Goal: Task Accomplishment & Management: Manage account settings

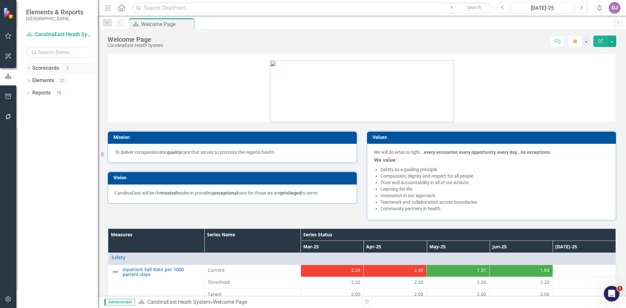
click at [44, 68] on link "Scorecards" at bounding box center [45, 68] width 27 height 7
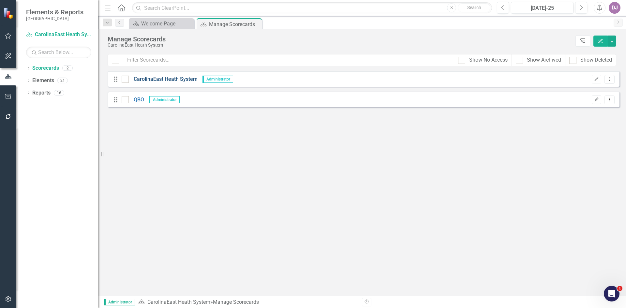
click at [155, 81] on link "CarolinaEast Heath System" at bounding box center [163, 79] width 69 height 7
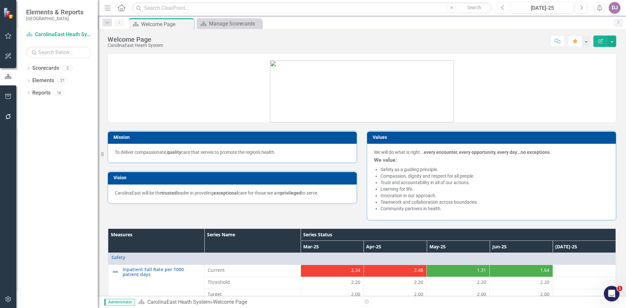
click at [502, 8] on icon "Previous" at bounding box center [503, 8] width 4 height 6
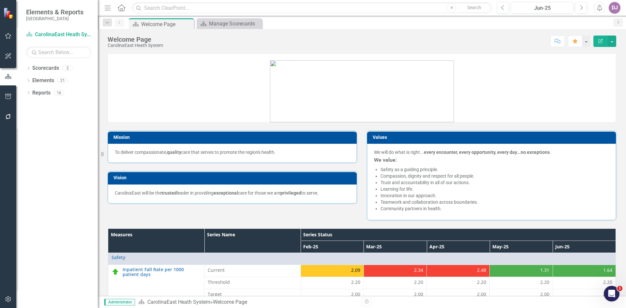
click at [612, 295] on icon "Open Intercom Messenger" at bounding box center [611, 293] width 11 height 11
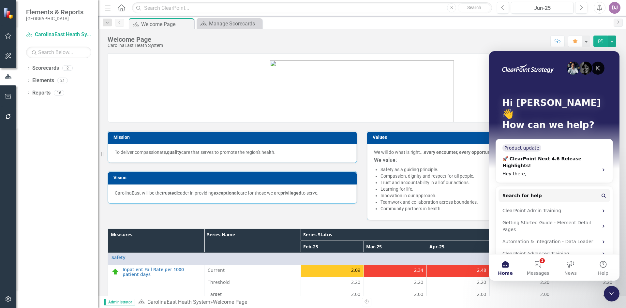
click at [509, 267] on button "Home" at bounding box center [505, 268] width 33 height 26
click at [505, 267] on button "Home" at bounding box center [505, 268] width 33 height 26
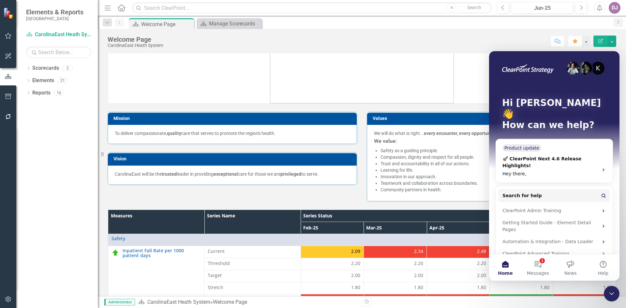
scroll to position [21, 0]
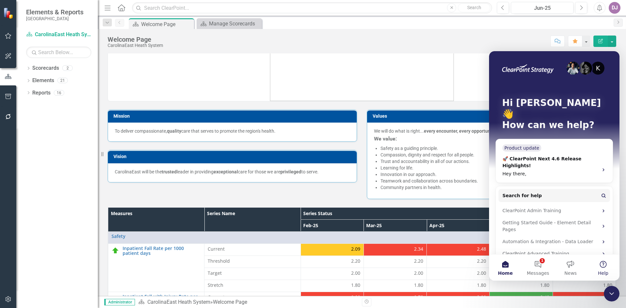
click at [604, 263] on button "Help" at bounding box center [603, 268] width 33 height 26
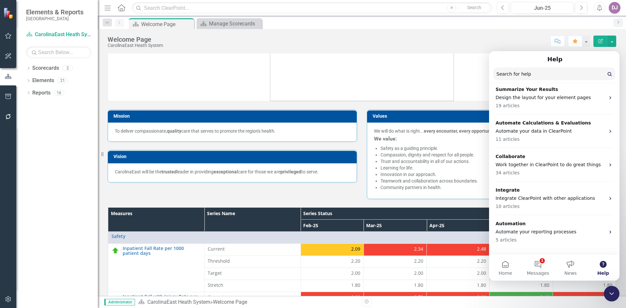
scroll to position [330, 0]
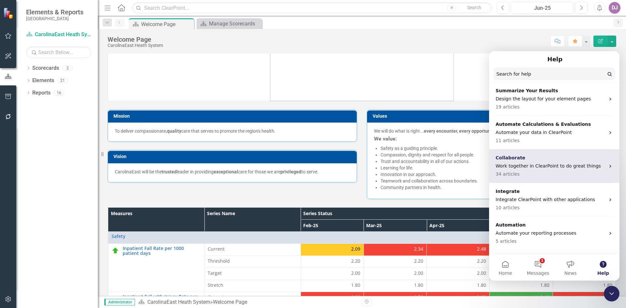
click at [548, 154] on div "Collaborate Work together in ClearPoint to do great things 34 articles" at bounding box center [550, 165] width 110 height 23
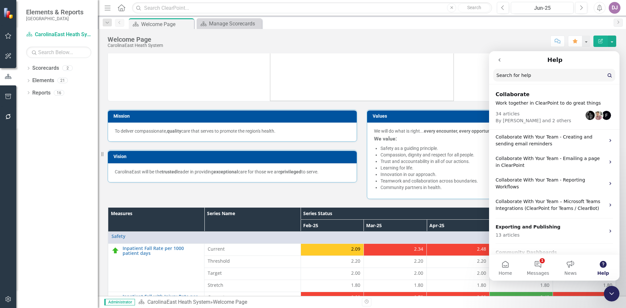
click at [496, 61] on button "go back" at bounding box center [499, 60] width 12 height 12
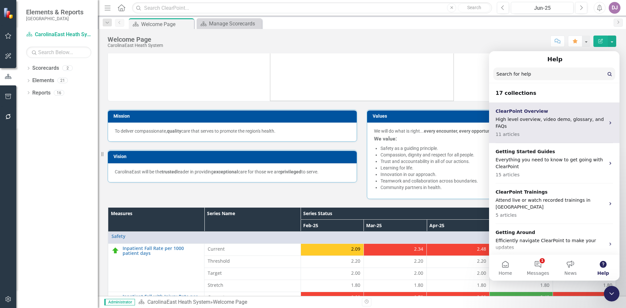
click at [527, 121] on p "High level overview, video demo, glossary, and FAQs" at bounding box center [550, 123] width 110 height 14
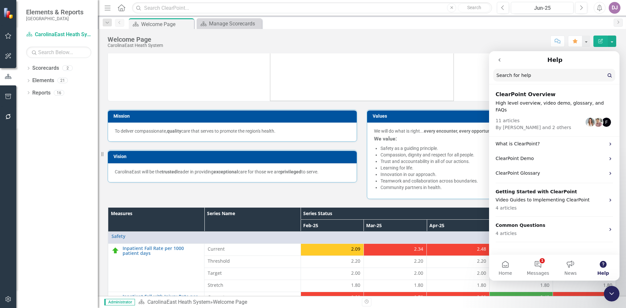
click at [499, 60] on icon "go back" at bounding box center [499, 59] width 2 height 3
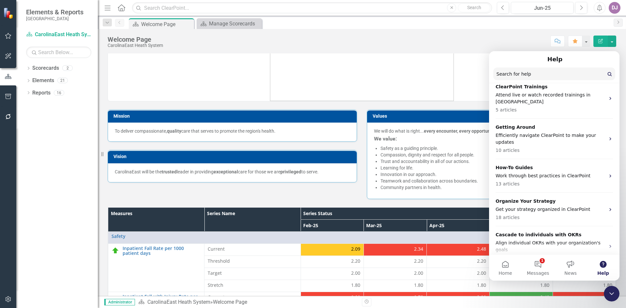
scroll to position [109, 0]
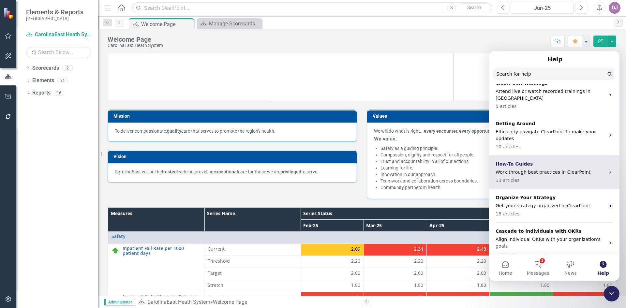
click at [586, 161] on div "How-To Guides Work through best practices in ClearPoint 13 articles" at bounding box center [550, 172] width 110 height 23
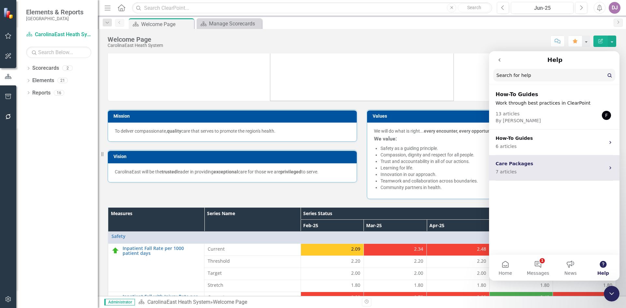
click at [609, 169] on icon "Intercom messenger" at bounding box center [610, 167] width 5 height 5
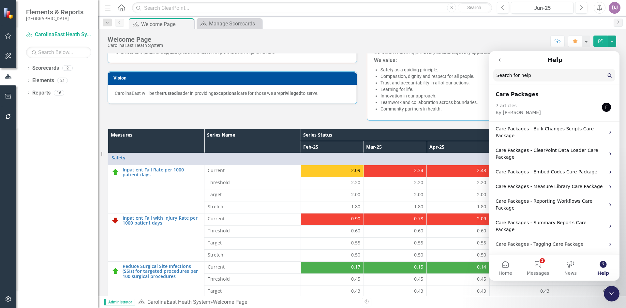
scroll to position [100, 0]
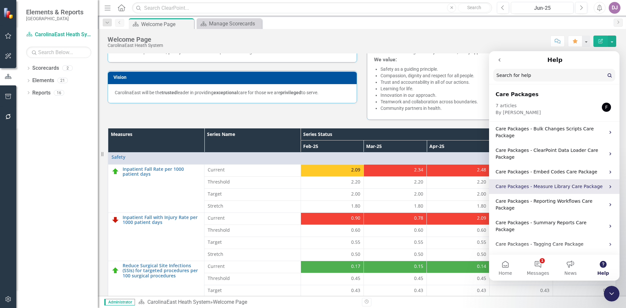
click at [581, 183] on p "Care Packages - Measure Library Care Package" at bounding box center [550, 186] width 110 height 7
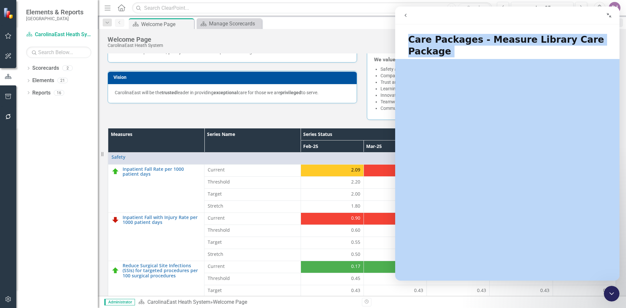
drag, startPoint x: 408, startPoint y: 40, endPoint x: 505, endPoint y: 160, distance: 154.0
click at [505, 160] on div "Care Packages - Measure Library Care Package Did this answer your question? 😞 😐…" at bounding box center [507, 153] width 224 height 253
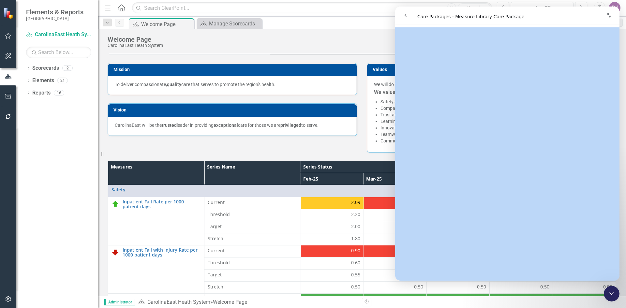
scroll to position [0, 0]
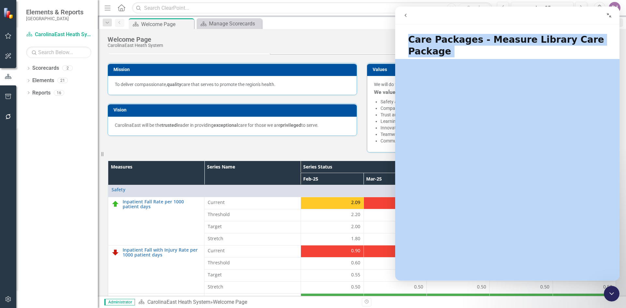
click at [609, 14] on icon "Collapse window" at bounding box center [608, 15] width 5 height 5
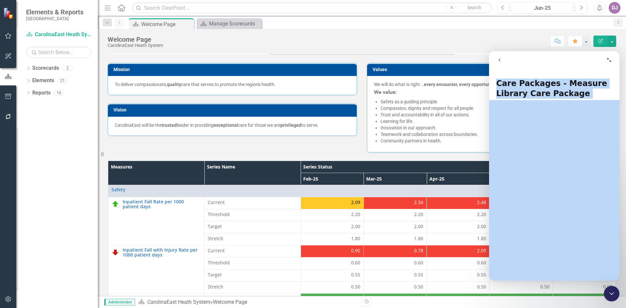
click at [609, 61] on icon "Expand window" at bounding box center [608, 59] width 5 height 5
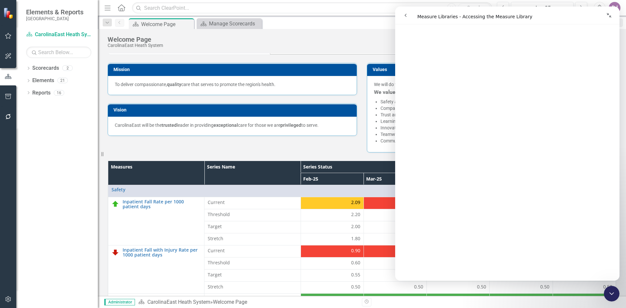
scroll to position [9, 0]
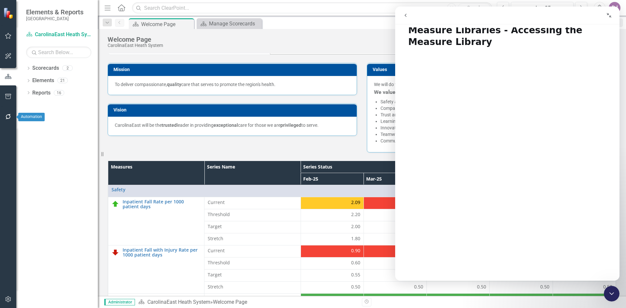
click at [8, 116] on icon "button" at bounding box center [8, 116] width 7 height 5
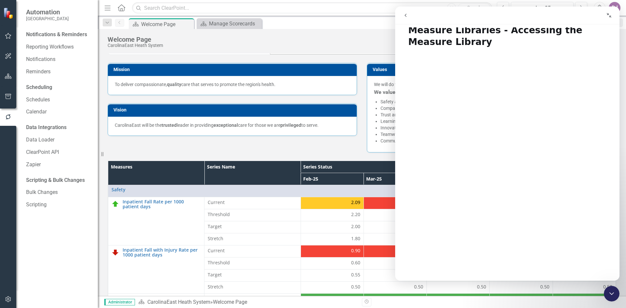
click at [610, 293] on icon "Close Intercom Messenger" at bounding box center [612, 294] width 8 height 8
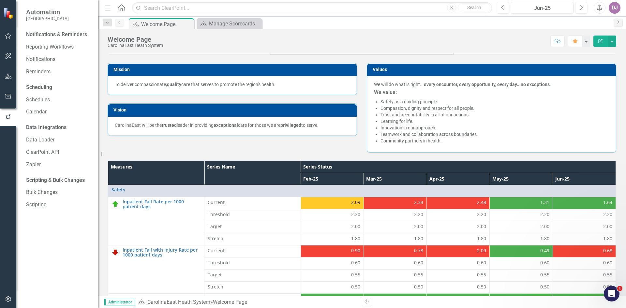
scroll to position [0, 0]
click at [582, 9] on icon "Next" at bounding box center [581, 8] width 4 height 6
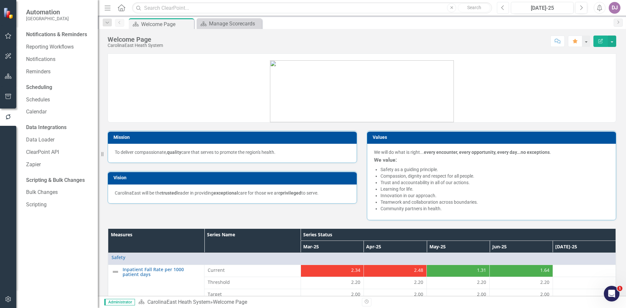
click at [501, 8] on icon "Previous" at bounding box center [503, 8] width 4 height 6
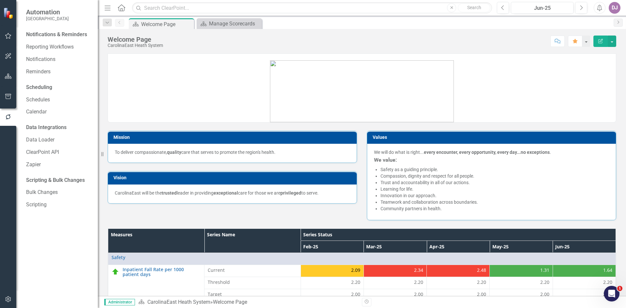
click at [610, 295] on icon "Open Intercom Messenger" at bounding box center [611, 293] width 11 height 11
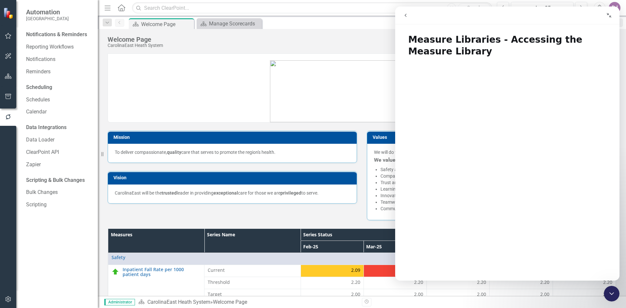
click at [407, 16] on icon "go back" at bounding box center [405, 15] width 5 height 5
click at [406, 16] on icon "go back" at bounding box center [405, 15] width 2 height 3
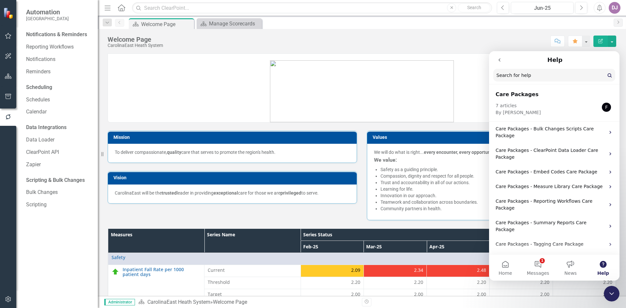
click at [500, 62] on icon "go back" at bounding box center [499, 59] width 5 height 5
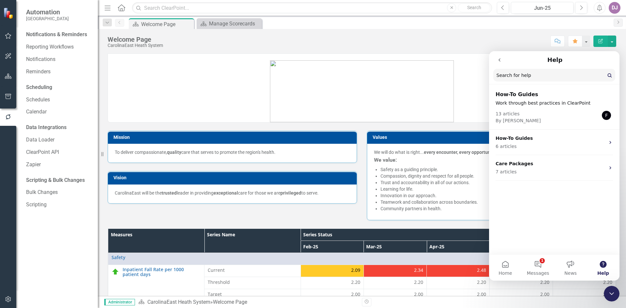
click at [501, 60] on icon "go back" at bounding box center [499, 59] width 5 height 5
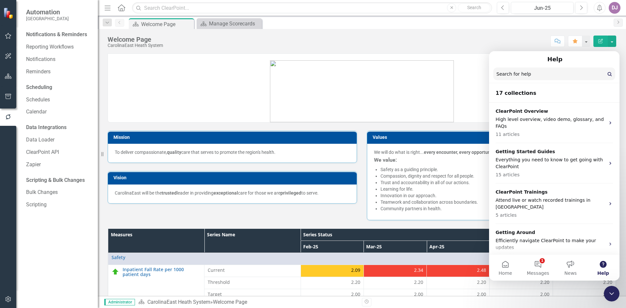
click at [500, 62] on div "Help" at bounding box center [554, 59] width 122 height 11
click at [507, 265] on button "Home" at bounding box center [505, 268] width 33 height 26
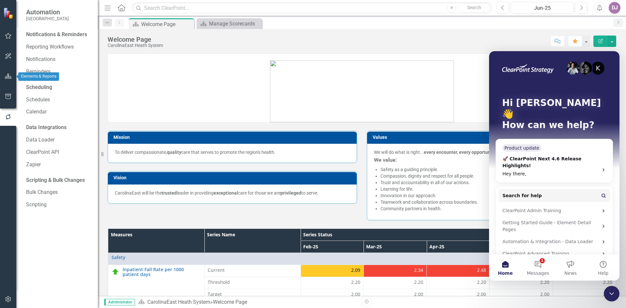
click at [7, 78] on button "button" at bounding box center [8, 77] width 15 height 14
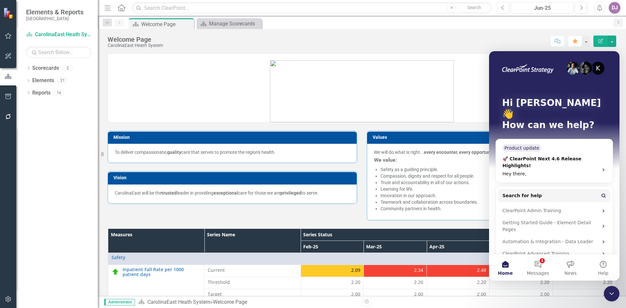
drag, startPoint x: 612, startPoint y: 294, endPoint x: 605, endPoint y: 292, distance: 6.9
click at [610, 294] on icon "Close Intercom Messenger" at bounding box center [611, 293] width 5 height 3
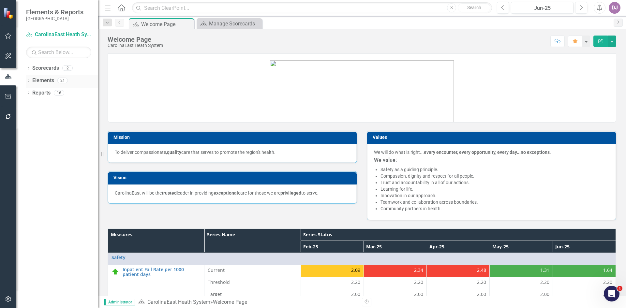
click at [38, 80] on link "Elements" at bounding box center [43, 80] width 22 height 7
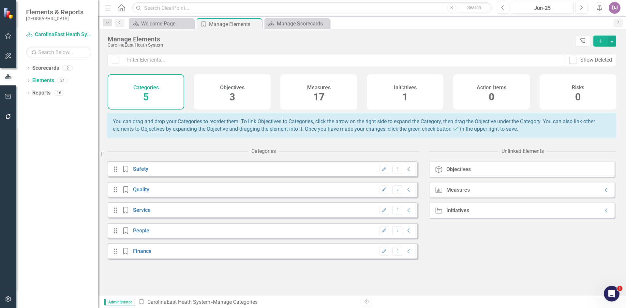
click at [405, 172] on icon "Collapse" at bounding box center [408, 169] width 7 height 5
click at [405, 192] on icon "Collapse" at bounding box center [408, 189] width 7 height 5
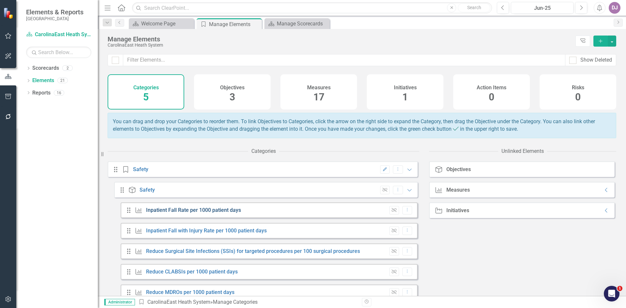
click at [201, 213] on link "Inpatient Fall Rate per 1000 patient days" at bounding box center [193, 210] width 95 height 6
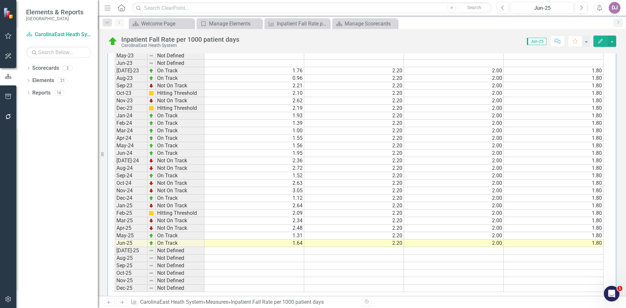
scroll to position [285, 0]
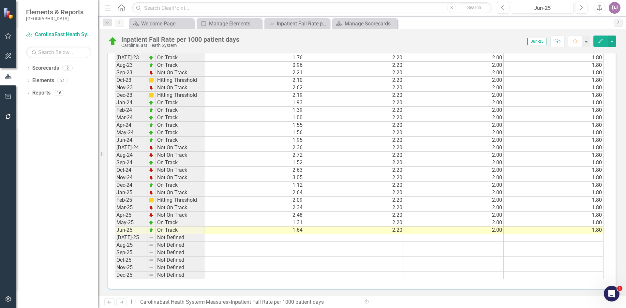
click at [392, 232] on td "2.20" at bounding box center [354, 230] width 100 height 7
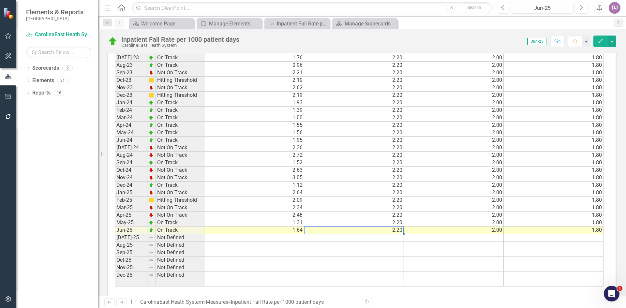
drag, startPoint x: 403, startPoint y: 234, endPoint x: 396, endPoint y: 269, distance: 35.4
click at [115, 272] on div "Period Status Current Threshold Target Stretch Jan-23 Not Defined Feb-23 Not De…" at bounding box center [115, 143] width 0 height 285
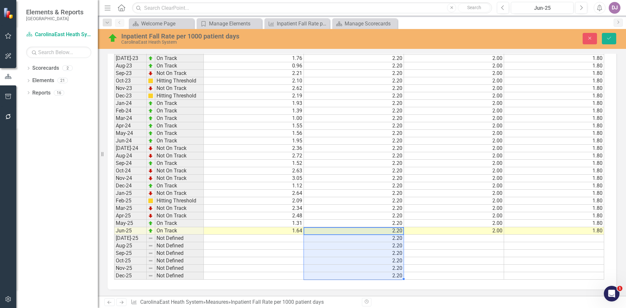
scroll to position [287, 0]
click at [479, 232] on td "2.00" at bounding box center [454, 230] width 100 height 7
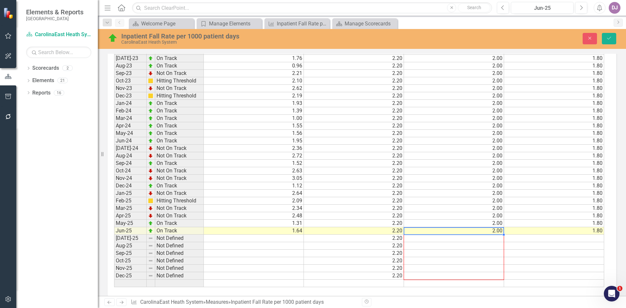
drag, startPoint x: 503, startPoint y: 235, endPoint x: 499, endPoint y: 274, distance: 39.3
click at [114, 274] on div "Period Status Current Threshold Target Stretch Jan-23 Not Defined Feb-23 Not De…" at bounding box center [114, 144] width 0 height 285
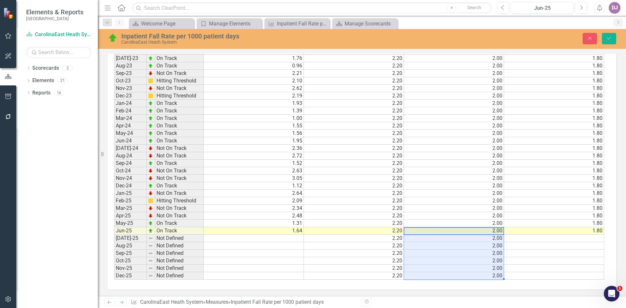
click at [581, 230] on td "1.80" at bounding box center [554, 230] width 100 height 7
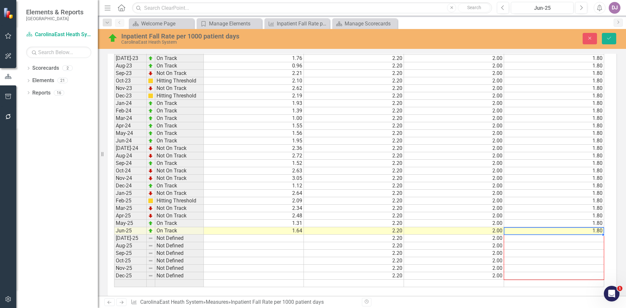
drag, startPoint x: 602, startPoint y: 235, endPoint x: 594, endPoint y: 274, distance: 40.1
click at [114, 274] on div "Period Status Current Threshold Target Stretch Jan-23 Not Defined Feb-23 Not De…" at bounding box center [114, 144] width 0 height 285
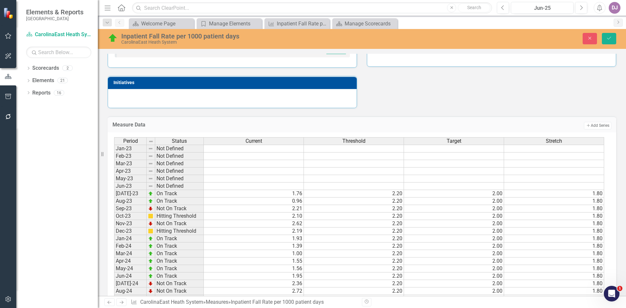
scroll to position [154, 0]
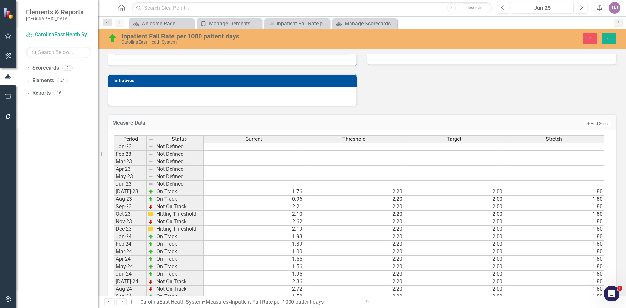
click at [245, 143] on div "Period Status Current Threshold Target Stretch" at bounding box center [359, 139] width 491 height 9
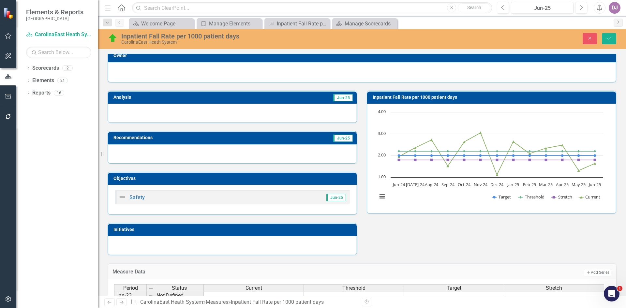
scroll to position [7, 0]
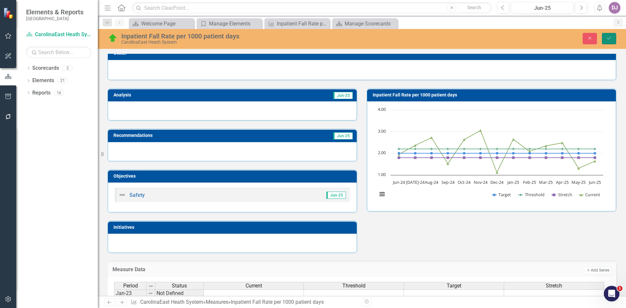
click at [612, 38] on button "Save" at bounding box center [609, 38] width 14 height 11
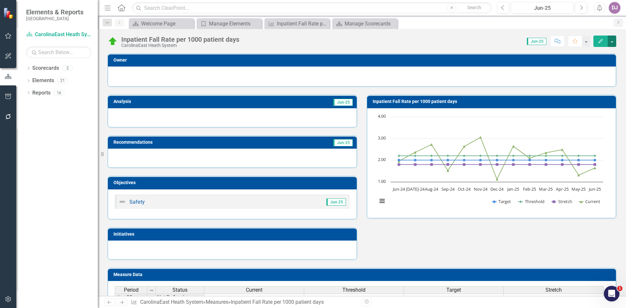
click at [612, 43] on button "button" at bounding box center [612, 41] width 8 height 11
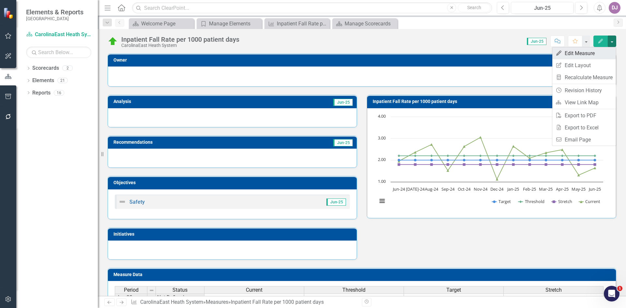
click at [590, 55] on link "Edit Edit Measure" at bounding box center [584, 53] width 64 height 12
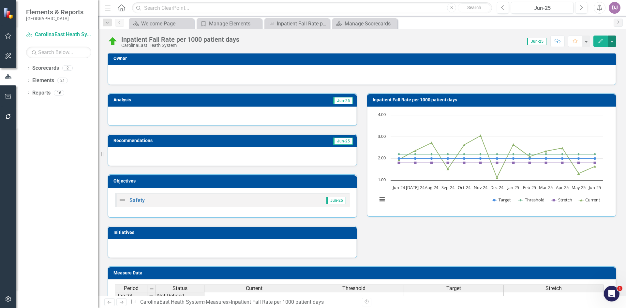
scroll to position [10, 0]
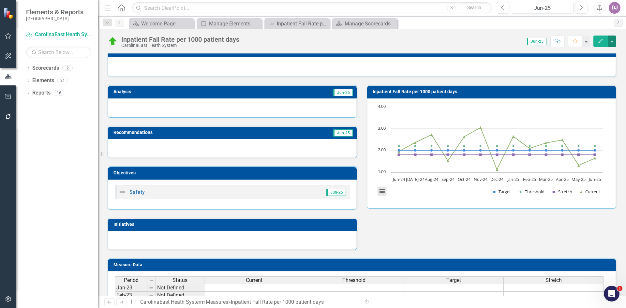
click at [379, 192] on button "View chart menu, Chart" at bounding box center [381, 191] width 9 height 9
click at [401, 238] on div "Analysis Jun-25 Recommendations Jun-25 Objectives Safety Jun-25 Initiatives Inp…" at bounding box center [362, 163] width 518 height 173
click at [9, 99] on button "button" at bounding box center [8, 97] width 15 height 14
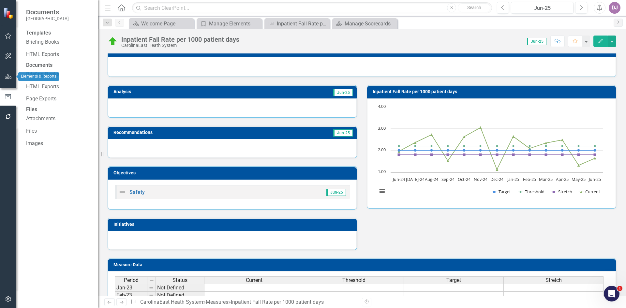
click at [5, 80] on button "button" at bounding box center [8, 77] width 15 height 14
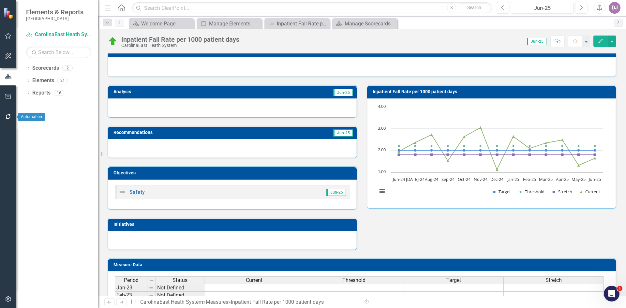
click at [7, 117] on icon "button" at bounding box center [8, 116] width 7 height 5
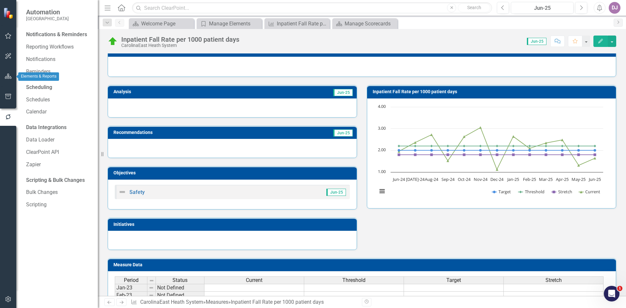
click at [10, 74] on icon "button" at bounding box center [8, 76] width 7 height 5
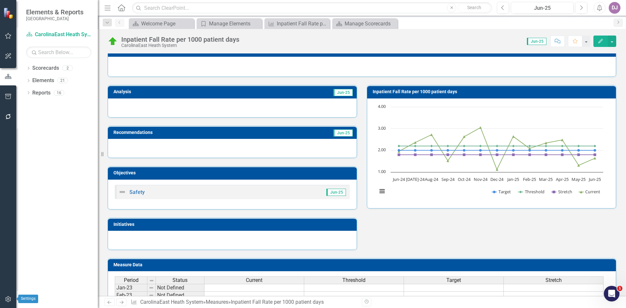
click at [10, 300] on icon "button" at bounding box center [8, 299] width 7 height 5
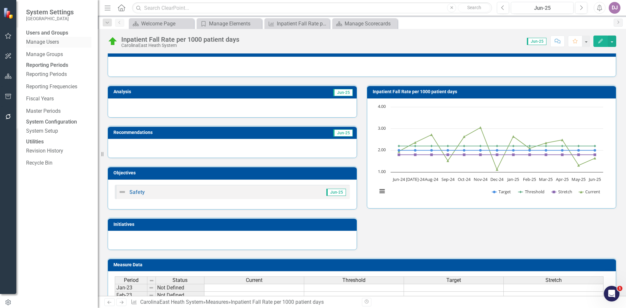
click at [42, 46] on link "Manage Users" at bounding box center [58, 41] width 65 height 7
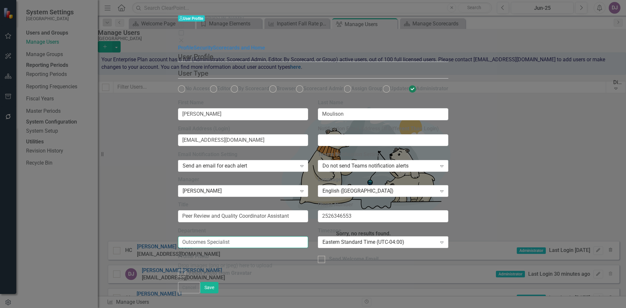
drag, startPoint x: 246, startPoint y: 224, endPoint x: 190, endPoint y: 228, distance: 55.5
click at [190, 236] on input "Outcomes Specialist" at bounding box center [243, 242] width 130 height 12
click at [218, 293] on button "Save" at bounding box center [209, 287] width 18 height 11
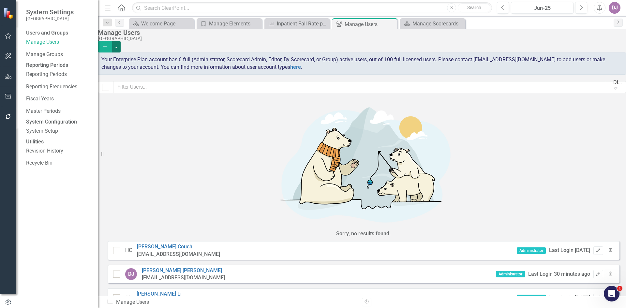
click at [121, 41] on button "button" at bounding box center [116, 46] width 8 height 11
click at [593, 64] on link "Add Multiple Add Multiple Users" at bounding box center [585, 65] width 60 height 12
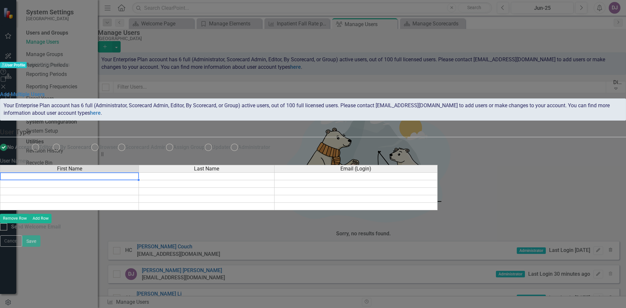
click at [139, 172] on td at bounding box center [69, 176] width 139 height 8
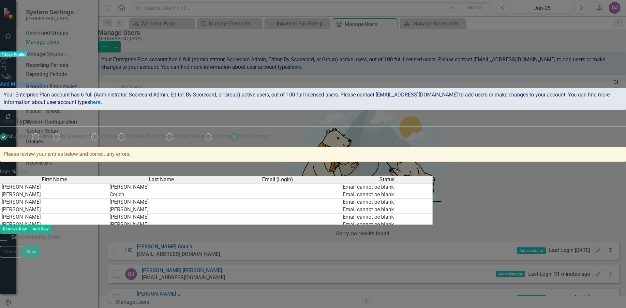
click at [240, 132] on ins at bounding box center [234, 137] width 10 height 10
click at [240, 132] on input "Administrator" at bounding box center [234, 137] width 10 height 10
radio input "true"
click at [84, 81] on link "Scorecards" at bounding box center [77, 84] width 27 height 6
click at [82, 81] on link "Scorecards" at bounding box center [77, 84] width 27 height 6
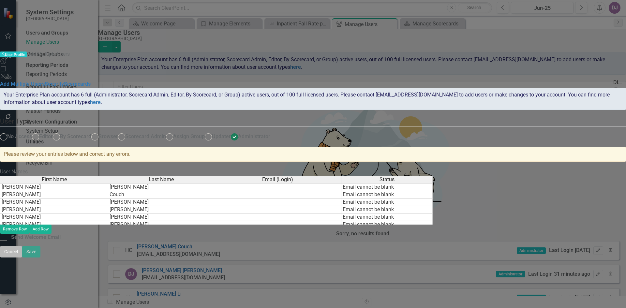
click at [22, 257] on button "Cancel" at bounding box center [11, 251] width 22 height 11
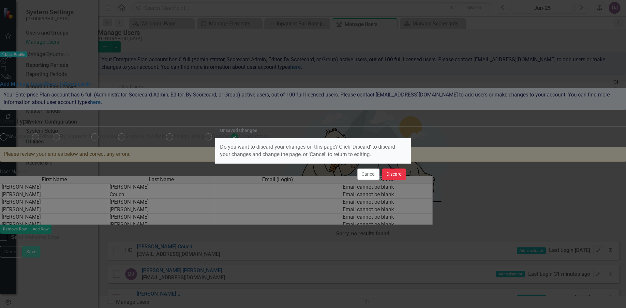
click at [393, 175] on button "Discard" at bounding box center [394, 174] width 24 height 11
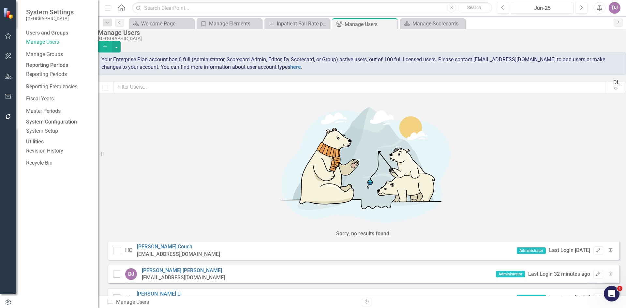
drag, startPoint x: 7, startPoint y: 74, endPoint x: 27, endPoint y: 170, distance: 98.5
click at [23, 177] on div "System Settings CarolinaEast Medical Center Users and Groups Manage Users Manag…" at bounding box center [49, 154] width 98 height 308
click at [6, 75] on icon "button" at bounding box center [8, 76] width 7 height 5
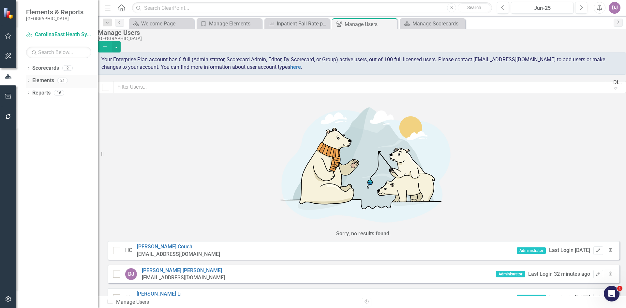
drag, startPoint x: 42, startPoint y: 79, endPoint x: 37, endPoint y: 77, distance: 4.8
click at [41, 79] on link "Elements" at bounding box center [43, 80] width 22 height 7
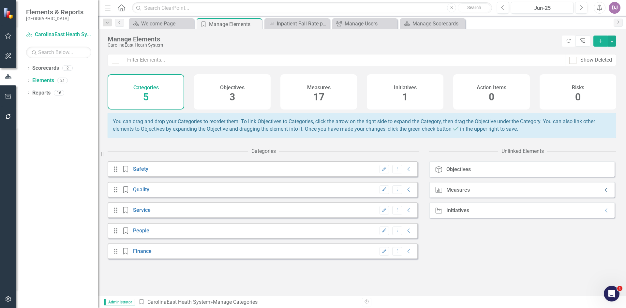
click at [603, 193] on icon "Collapse" at bounding box center [606, 189] width 7 height 5
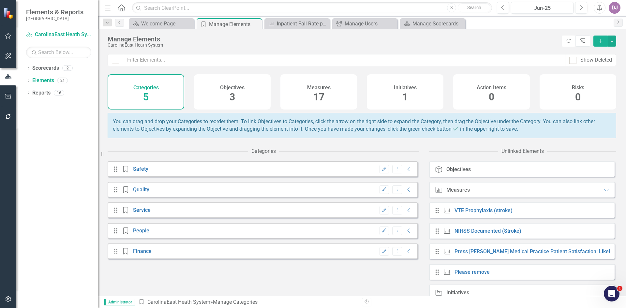
scroll to position [14, 0]
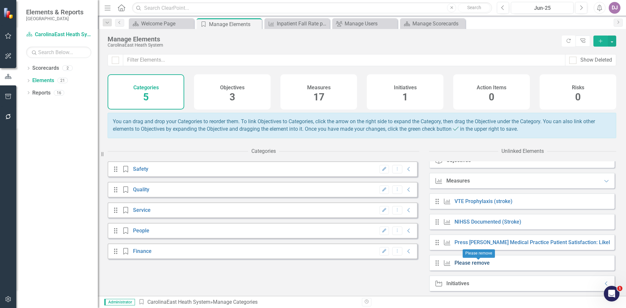
click at [472, 264] on link "Please remove" at bounding box center [471, 263] width 35 height 6
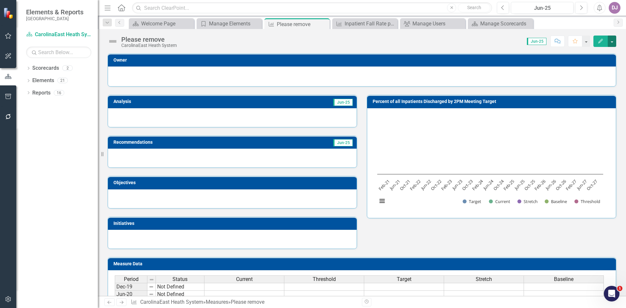
click at [614, 40] on button "button" at bounding box center [612, 41] width 8 height 11
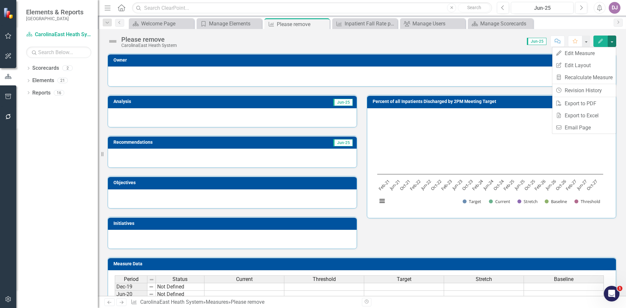
click at [511, 80] on div at bounding box center [362, 76] width 494 height 8
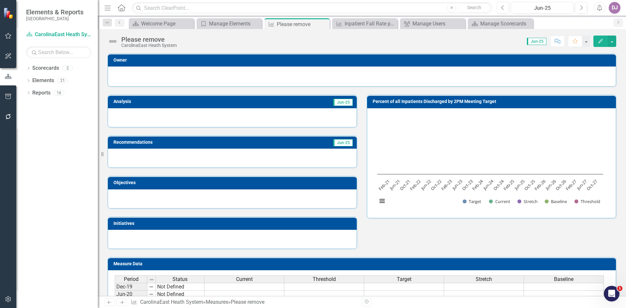
click at [601, 40] on icon "button" at bounding box center [600, 41] width 5 height 5
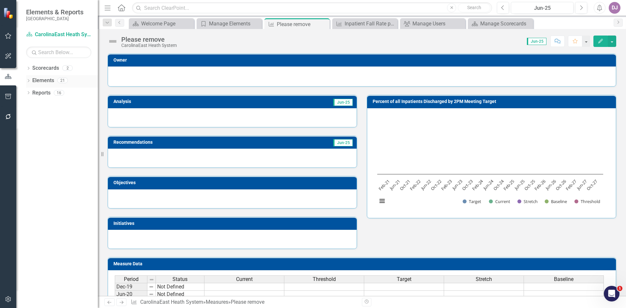
click at [46, 83] on link "Elements" at bounding box center [43, 80] width 22 height 7
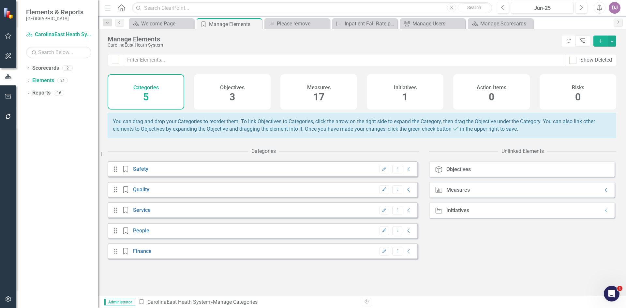
click at [405, 97] on span "1" at bounding box center [405, 96] width 6 height 11
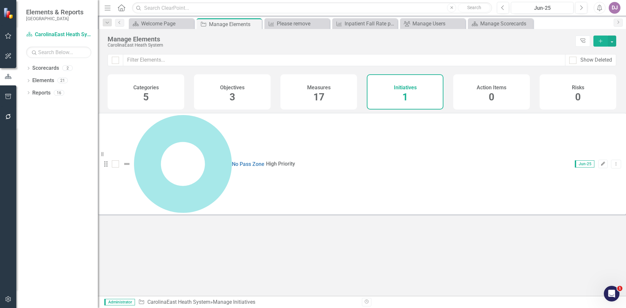
click at [598, 160] on button "Edit" at bounding box center [602, 164] width 9 height 8
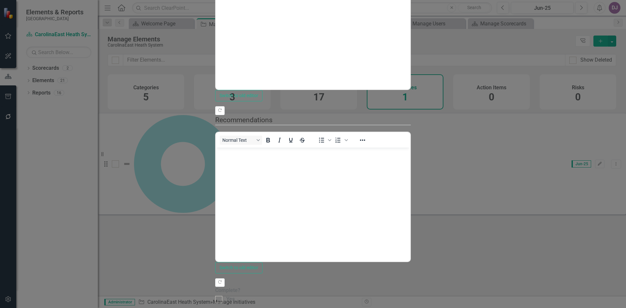
click at [399, 308] on icon "Add" at bounding box center [396, 314] width 6 height 5
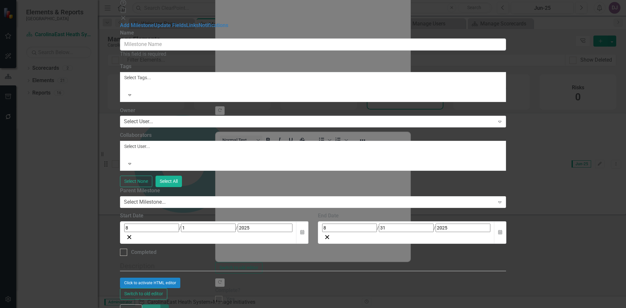
click at [125, 16] on icon at bounding box center [123, 18] width 4 height 4
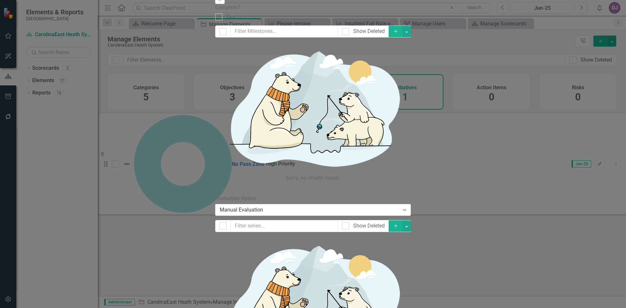
click at [215, 176] on div "Initiative Initiative No Pass Zone Help Maximize Close Update Fields Edit Field…" at bounding box center [313, 154] width 196 height 1235
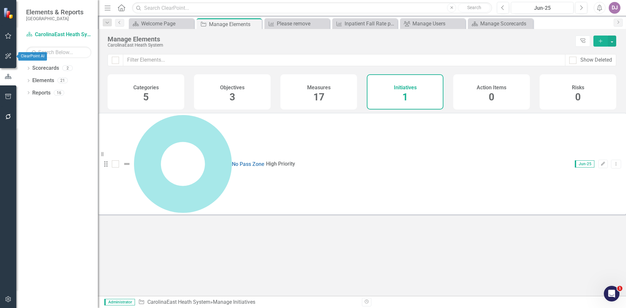
click at [5, 58] on icon "button" at bounding box center [8, 55] width 7 height 5
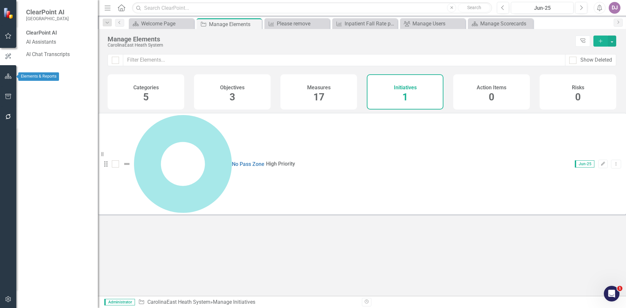
click at [9, 74] on icon "button" at bounding box center [8, 76] width 7 height 5
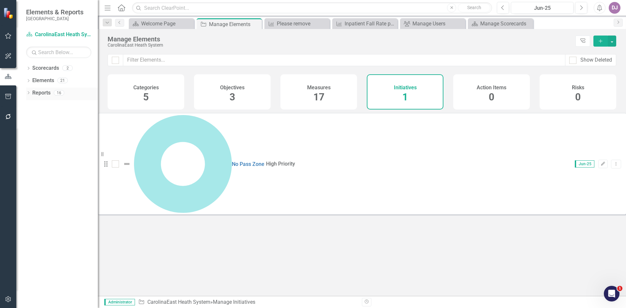
click at [44, 93] on link "Reports" at bounding box center [41, 92] width 18 height 7
